Goal: Task Accomplishment & Management: Manage account settings

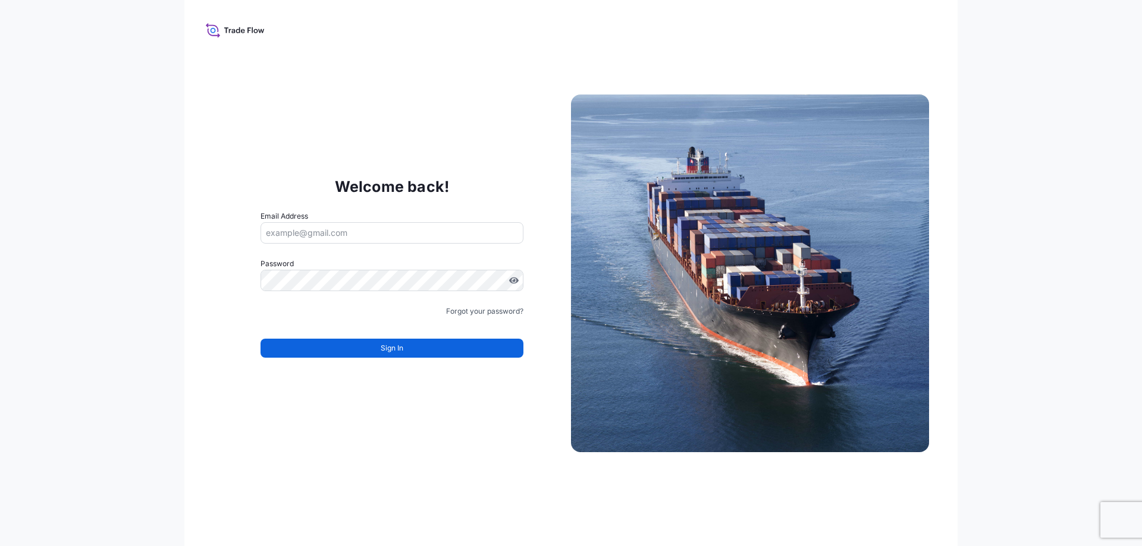
click at [359, 292] on form "Email Address Password Must include: Upper & lower case letters Symbols (!@#$) …" at bounding box center [391, 291] width 263 height 162
click at [361, 243] on input "Email Address" at bounding box center [391, 232] width 263 height 21
click at [361, 232] on input "Email Address" at bounding box center [391, 232] width 263 height 21
click at [232, 32] on icon at bounding box center [233, 31] width 4 height 4
